Goal: Communication & Community: Answer question/provide support

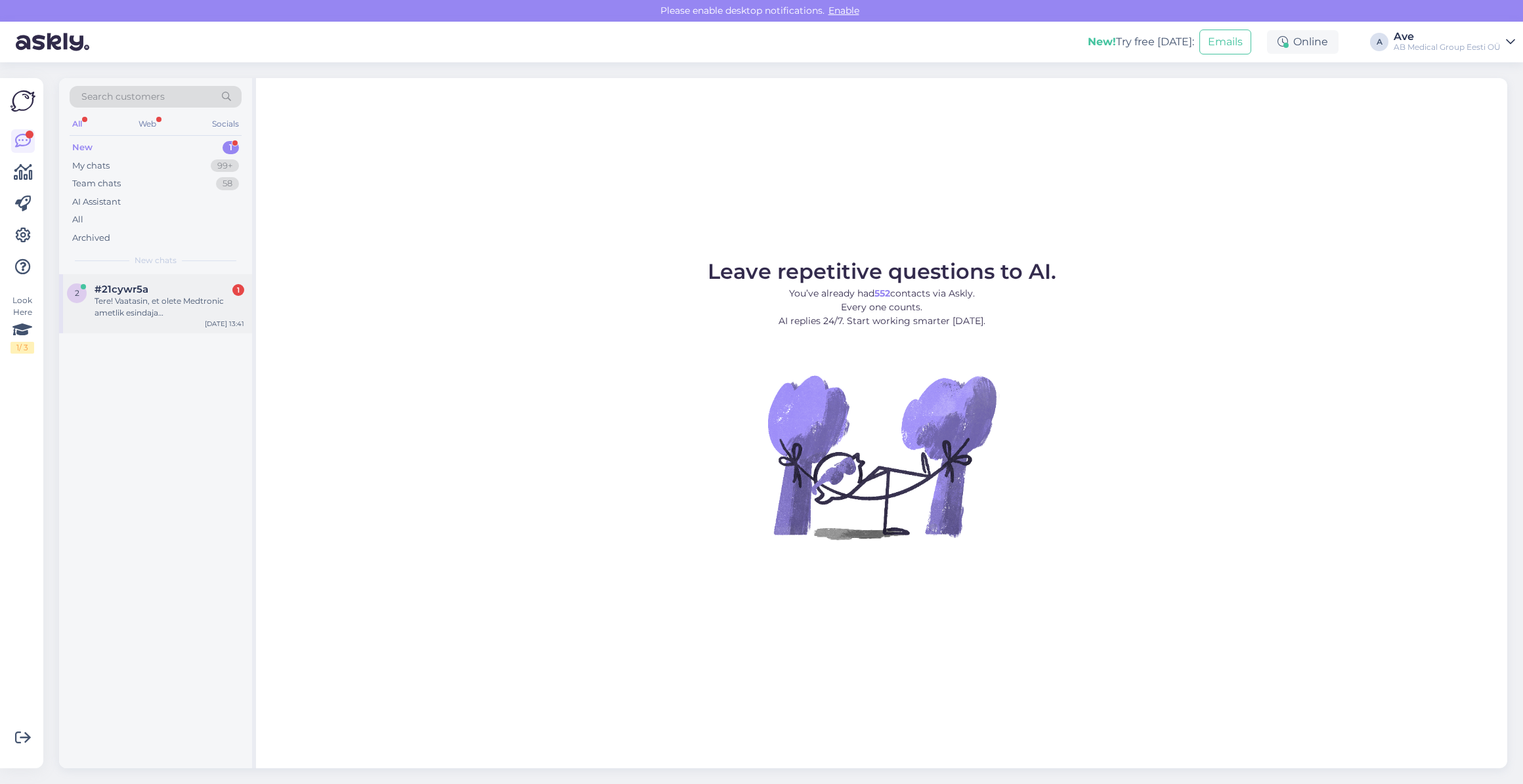
click at [122, 289] on span "#21cywr5a" at bounding box center [121, 289] width 54 height 12
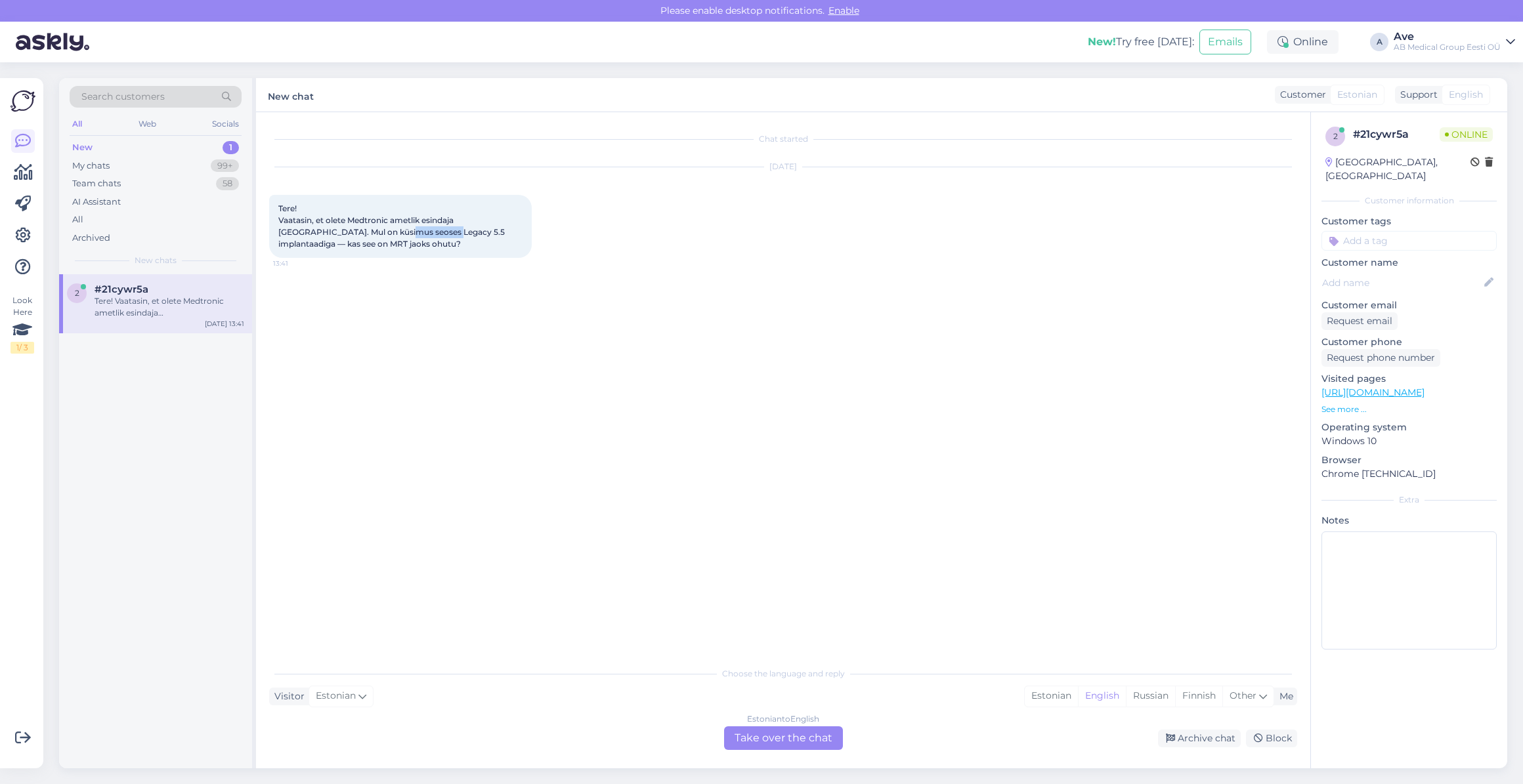
drag, startPoint x: 350, startPoint y: 232, endPoint x: 385, endPoint y: 235, distance: 35.1
click at [385, 235] on span "Tere! Vaatasin, et olete Medtronic ametlik esindaja [GEOGRAPHIC_DATA]. Mul on k…" at bounding box center [393, 226] width 228 height 45
copy span "Legacy 5.5"
click at [1057, 702] on div "Estonian" at bounding box center [1051, 696] width 53 height 20
click at [745, 737] on div "Estonian to Estonian Take over the chat" at bounding box center [784, 738] width 119 height 23
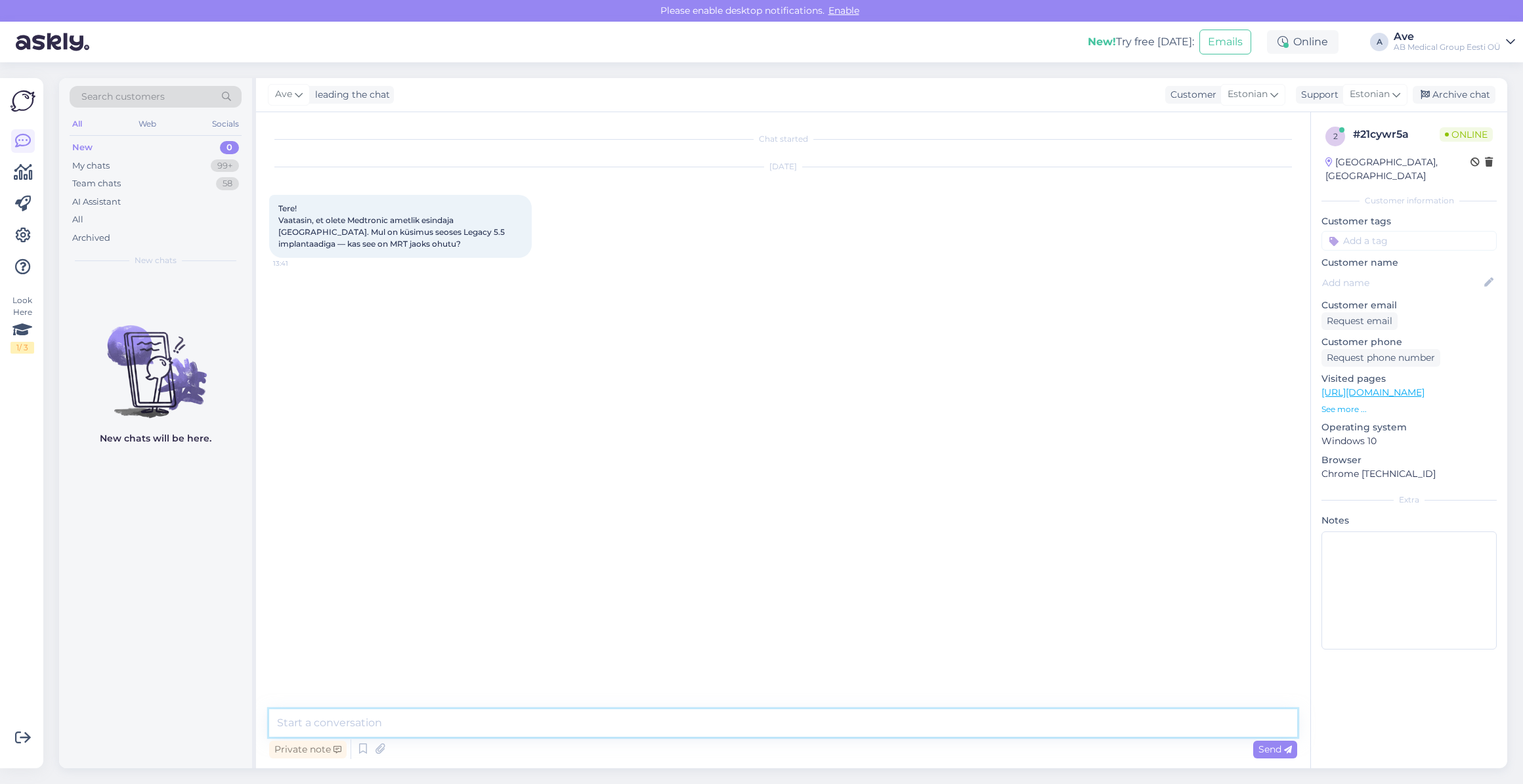
click at [560, 725] on textarea at bounding box center [784, 723] width 1028 height 28
click at [307, 721] on textarea "Tere. palun saateke oma küsimus info@ab medical mailile, siis saame edastada to…" at bounding box center [784, 723] width 1028 height 28
type textarea "Tere. Palun saateke oma küsimus info@ab medical mailile, siis saame edastada to…"
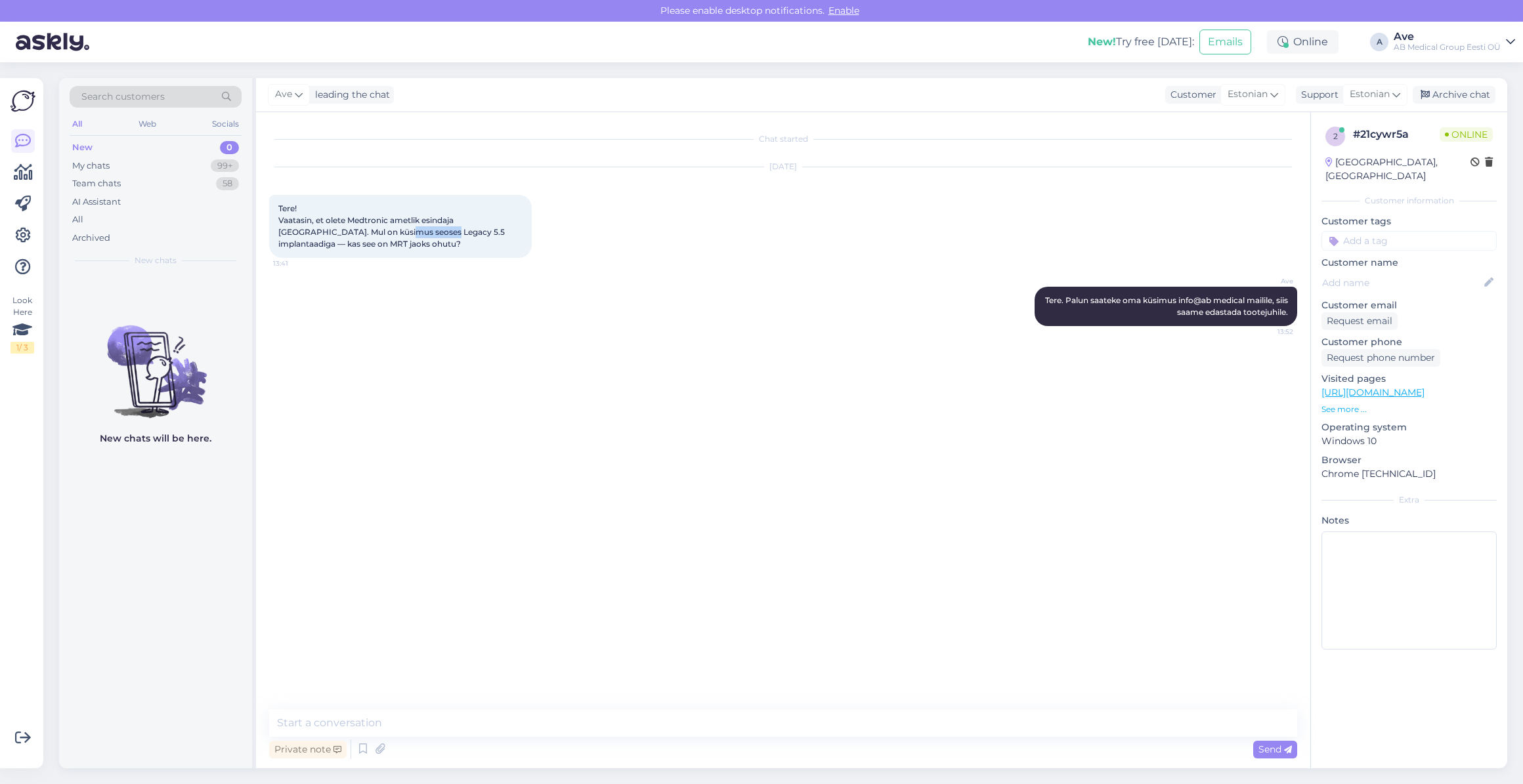
drag, startPoint x: 342, startPoint y: 230, endPoint x: 384, endPoint y: 235, distance: 42.3
click at [384, 235] on span "Tere! Vaatasin, et olete Medtronic ametlik esindaja [GEOGRAPHIC_DATA]. Mul on k…" at bounding box center [393, 226] width 228 height 45
copy span "Legacy 5.5"
click at [148, 164] on div "My chats 99+" at bounding box center [155, 166] width 172 height 18
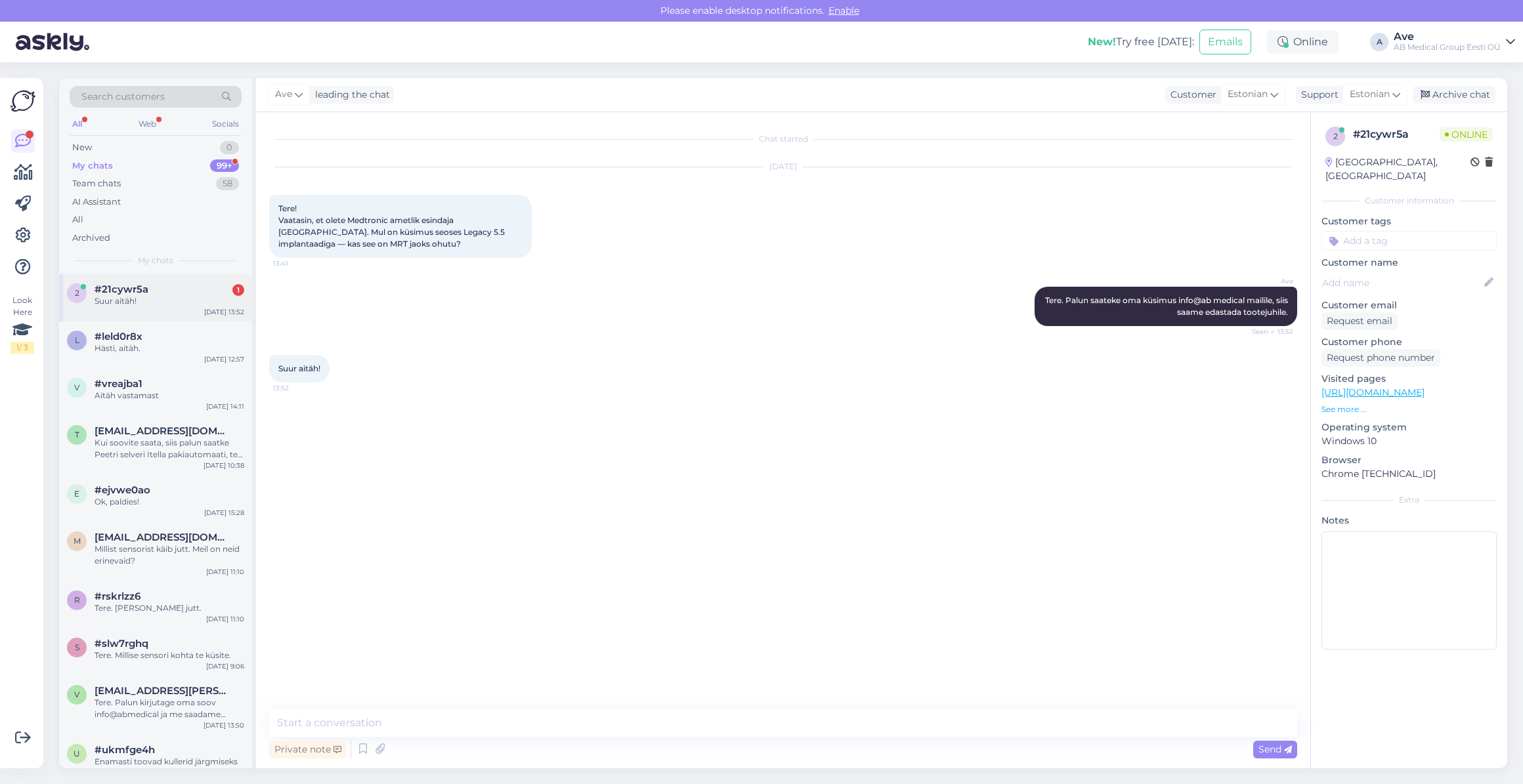
click at [137, 289] on span "#21cywr5a" at bounding box center [121, 289] width 54 height 12
